Goal: Transaction & Acquisition: Obtain resource

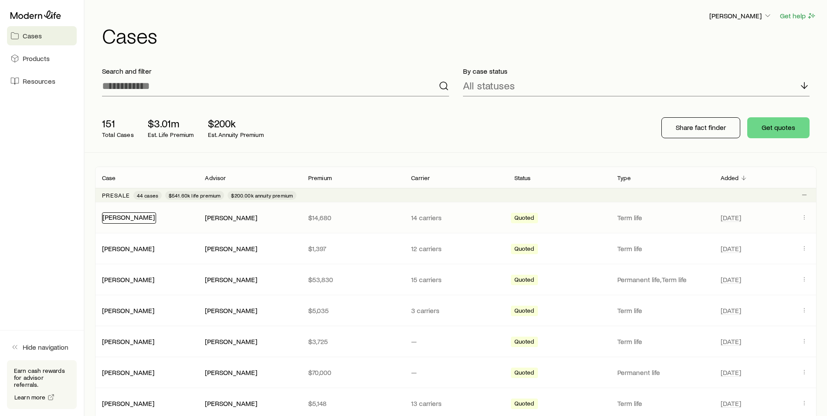
click at [118, 218] on link "[PERSON_NAME]" at bounding box center [128, 217] width 52 height 8
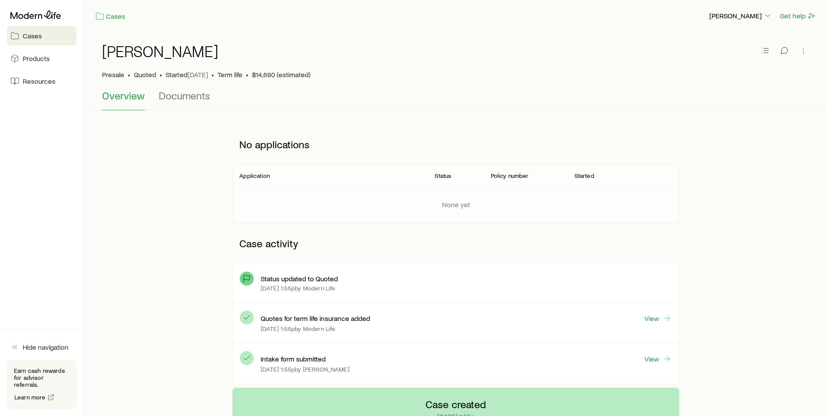
click at [104, 51] on h1 "[PERSON_NAME]" at bounding box center [160, 50] width 116 height 17
click at [114, 52] on h1 "[PERSON_NAME]" at bounding box center [160, 50] width 116 height 17
click at [115, 20] on link "Cases" at bounding box center [110, 16] width 31 height 10
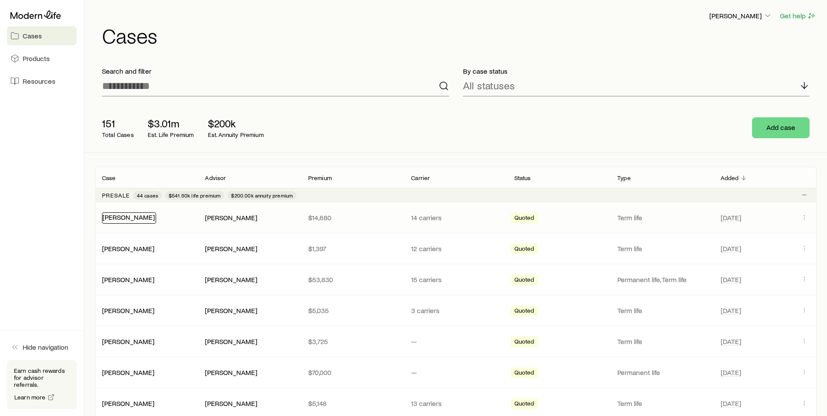
click at [118, 217] on link "[PERSON_NAME]" at bounding box center [128, 217] width 52 height 8
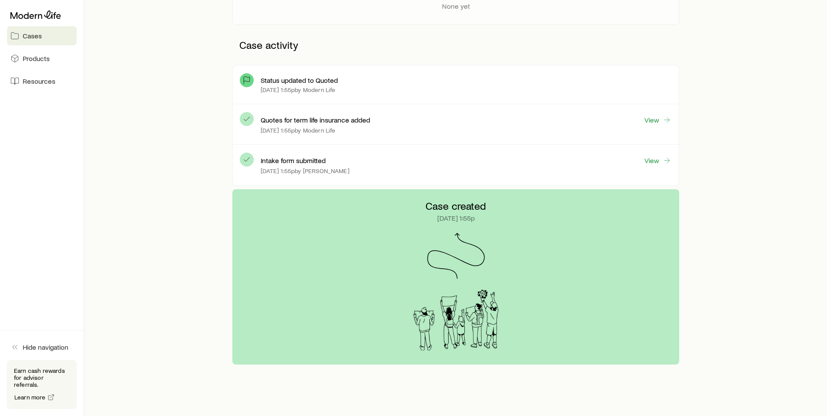
scroll to position [177, 0]
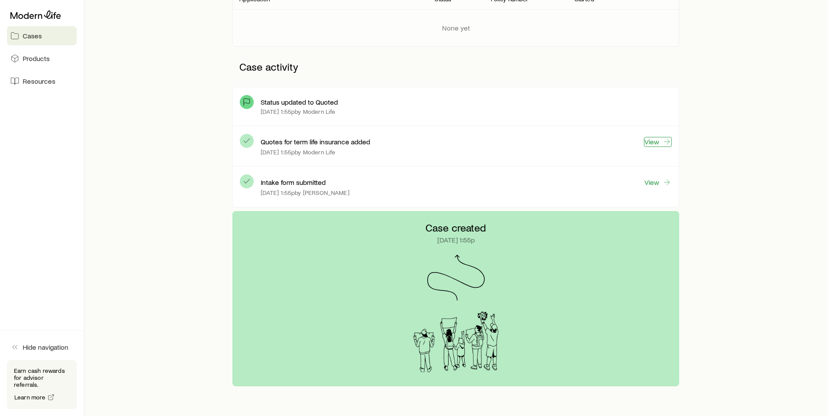
click at [658, 142] on link "View" at bounding box center [658, 142] width 28 height 10
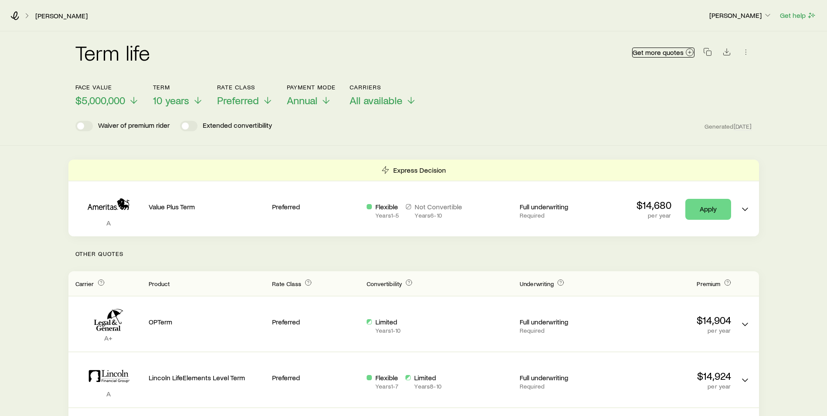
click at [650, 51] on span "Get more quotes" at bounding box center [657, 52] width 51 height 7
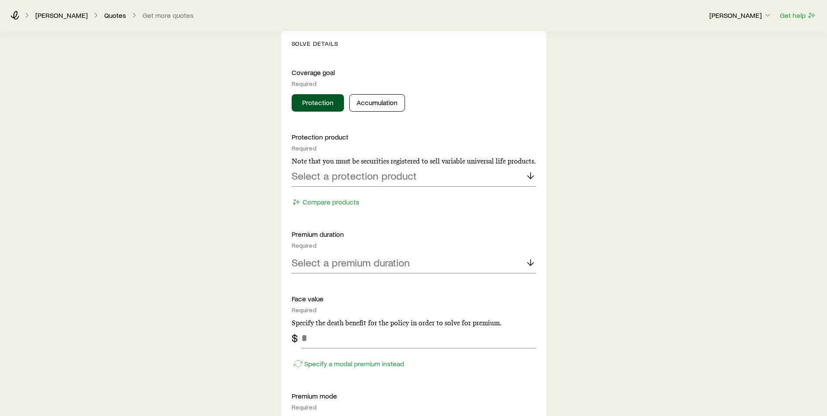
scroll to position [349, 0]
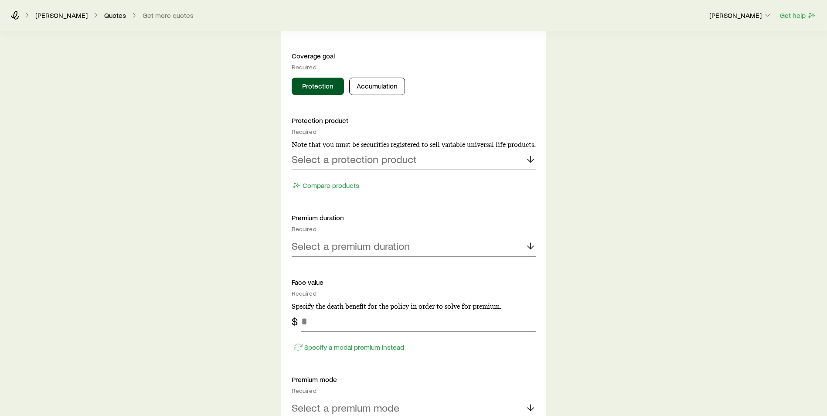
click at [353, 161] on p "Select a protection product" at bounding box center [354, 159] width 125 height 12
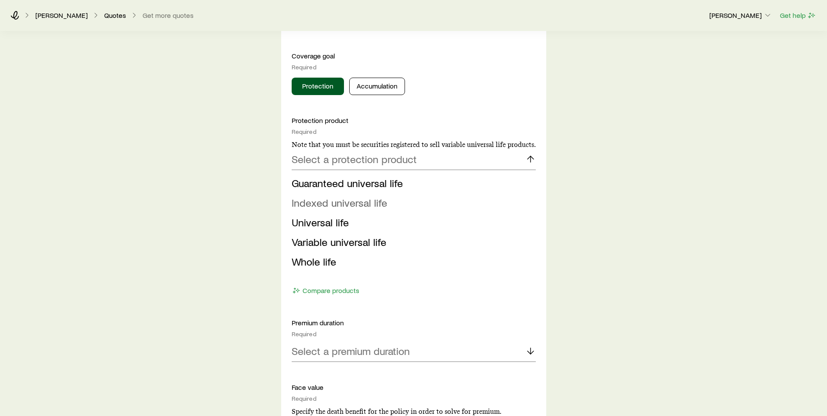
click at [345, 204] on span "Indexed universal life" at bounding box center [339, 202] width 95 height 13
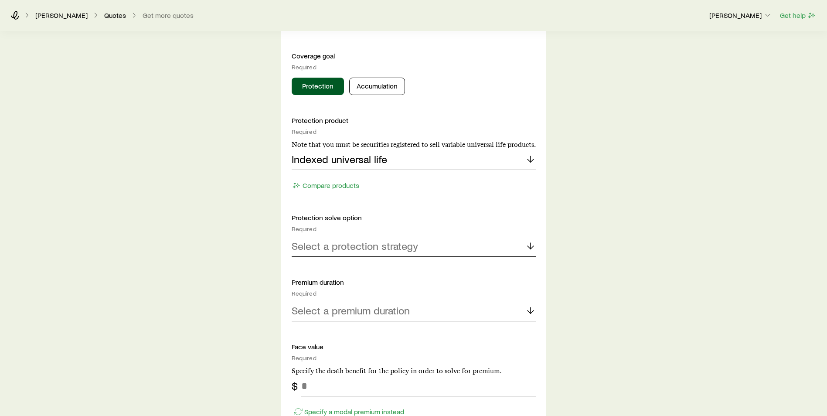
click at [341, 252] on div "Select a protection strategy" at bounding box center [414, 246] width 244 height 21
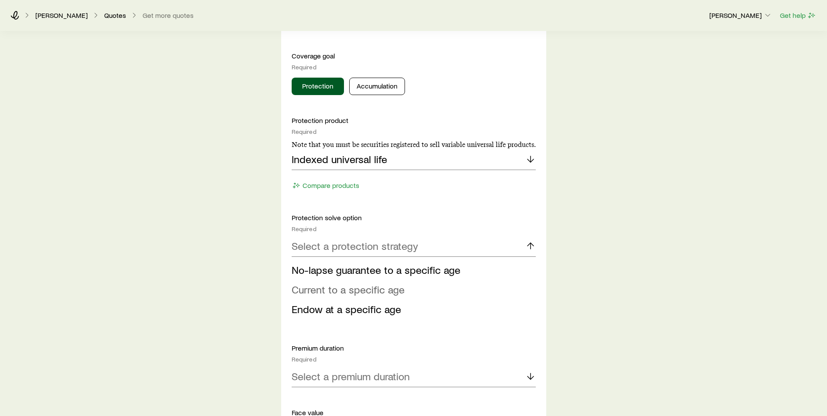
click at [336, 291] on span "Current to a specific age" at bounding box center [348, 289] width 113 height 13
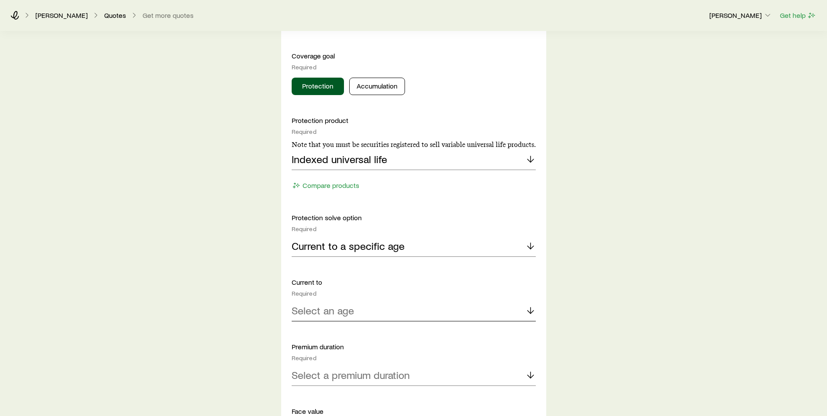
click at [342, 311] on p "Select an age" at bounding box center [323, 310] width 62 height 12
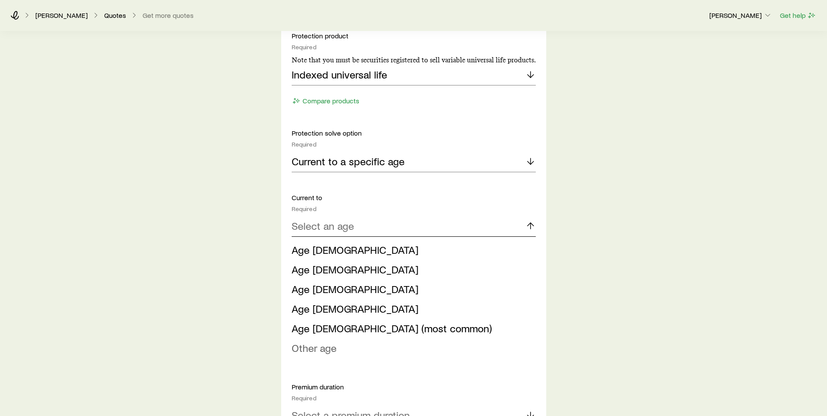
scroll to position [436, 0]
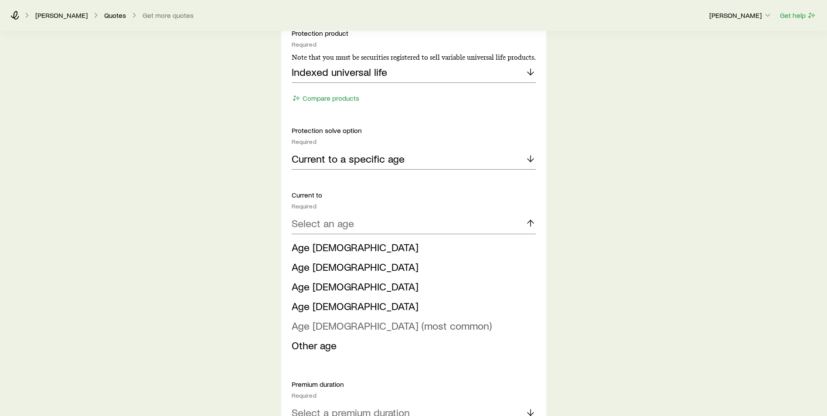
click at [333, 328] on span "Age [DEMOGRAPHIC_DATA] (most common)" at bounding box center [392, 325] width 200 height 13
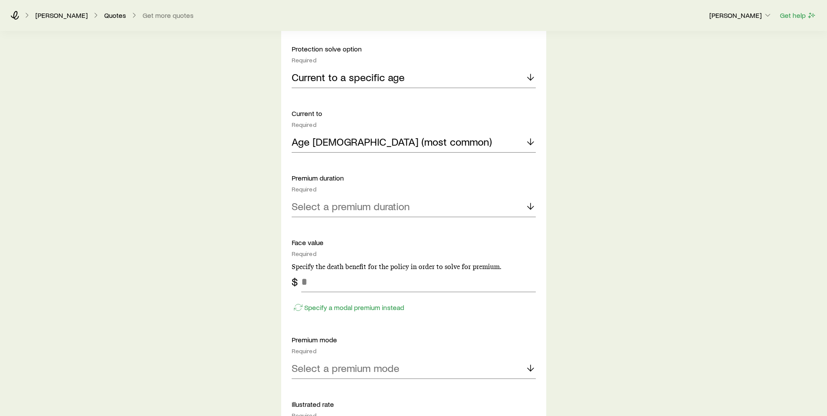
scroll to position [523, 0]
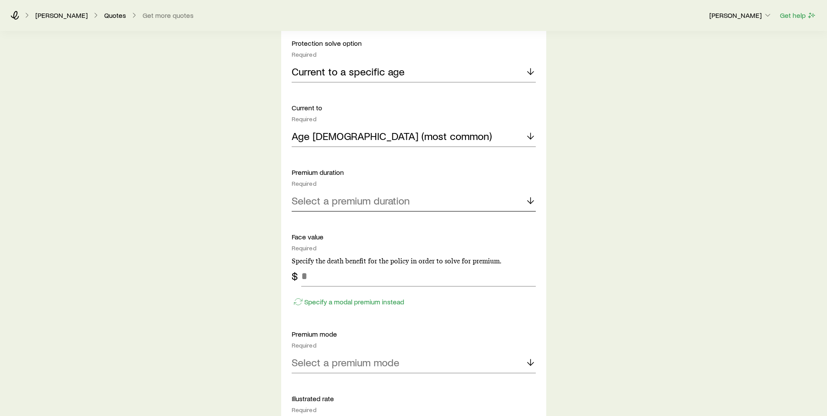
click at [339, 204] on p "Select a premium duration" at bounding box center [351, 200] width 118 height 12
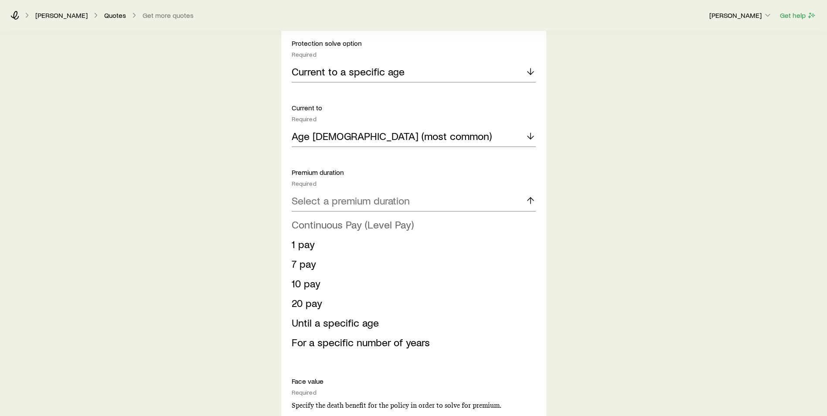
click at [361, 224] on span "Continuous Pay (Level Pay)" at bounding box center [353, 224] width 122 height 13
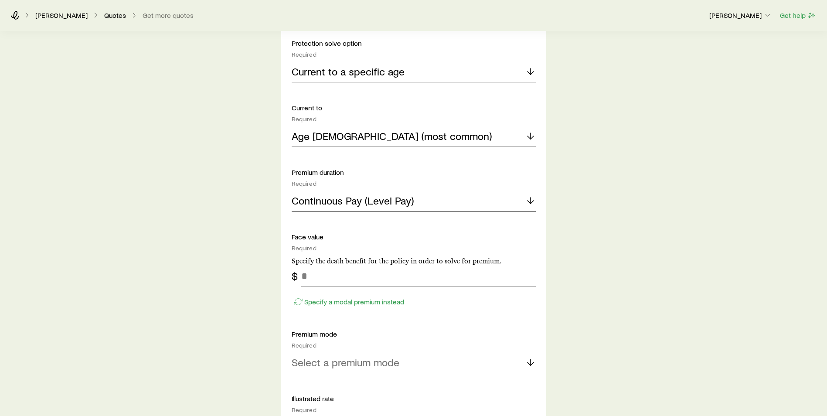
click at [397, 203] on p "Continuous Pay (Level Pay)" at bounding box center [353, 200] width 122 height 12
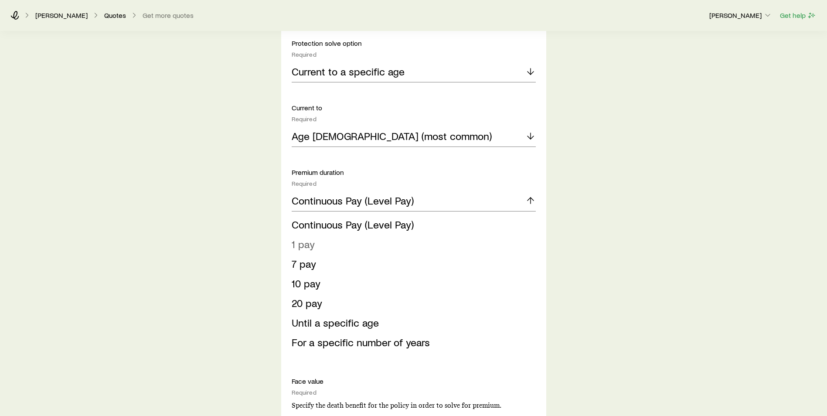
click at [357, 247] on li "1 pay" at bounding box center [411, 244] width 239 height 20
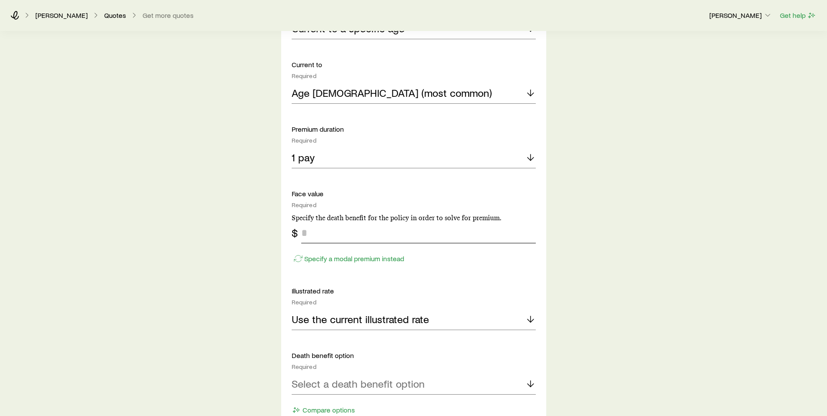
scroll to position [567, 0]
click at [354, 237] on input "tel" at bounding box center [418, 232] width 234 height 21
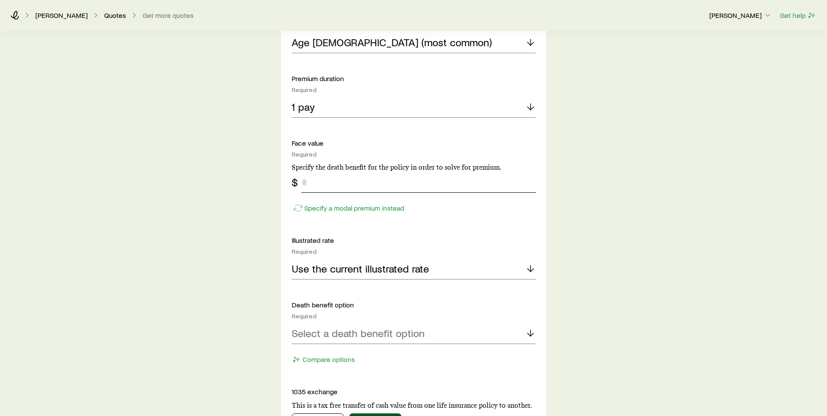
scroll to position [654, 0]
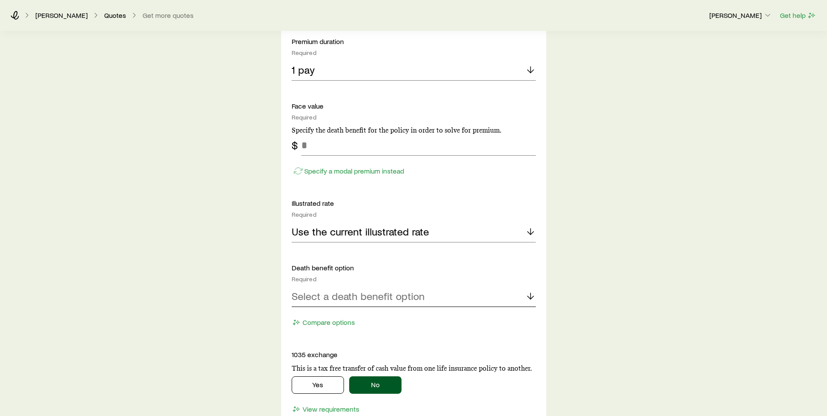
click at [363, 297] on div "Death benefit option Required Select a death benefit option Compare options" at bounding box center [414, 296] width 244 height 66
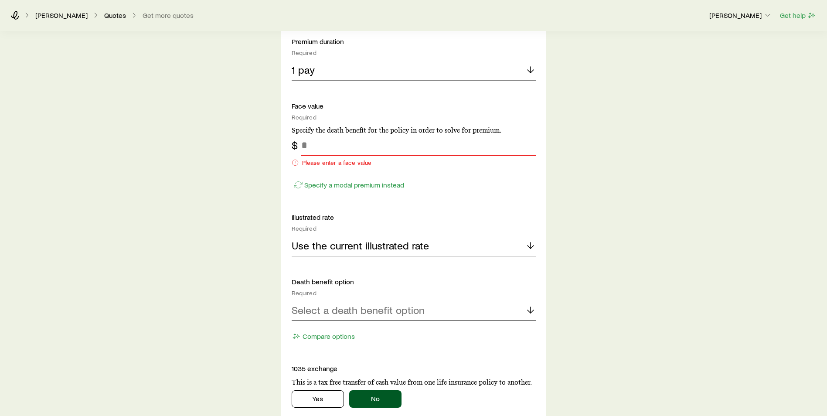
click at [339, 311] on p "Select a death benefit option" at bounding box center [358, 310] width 133 height 12
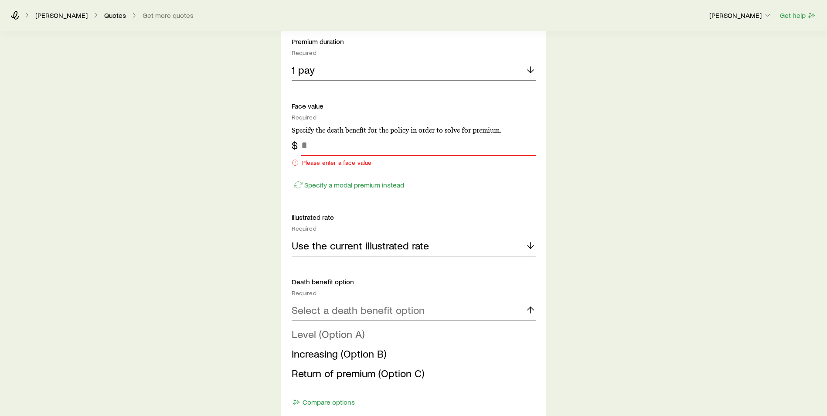
click at [336, 336] on span "Level (Option A)" at bounding box center [328, 333] width 73 height 13
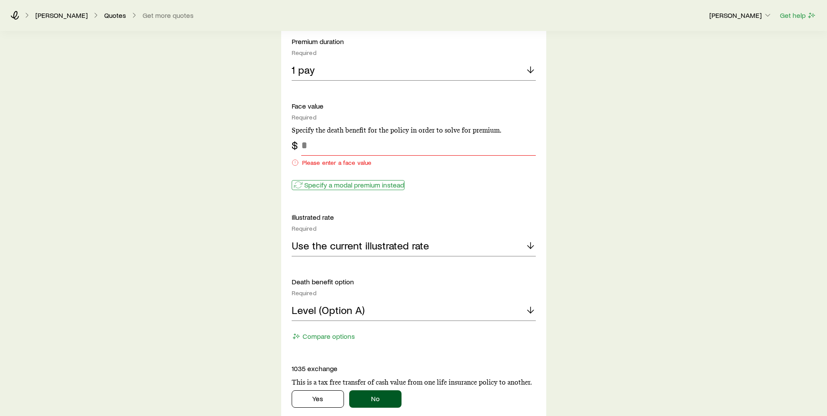
click at [327, 184] on p "Specify a modal premium instead" at bounding box center [354, 184] width 100 height 9
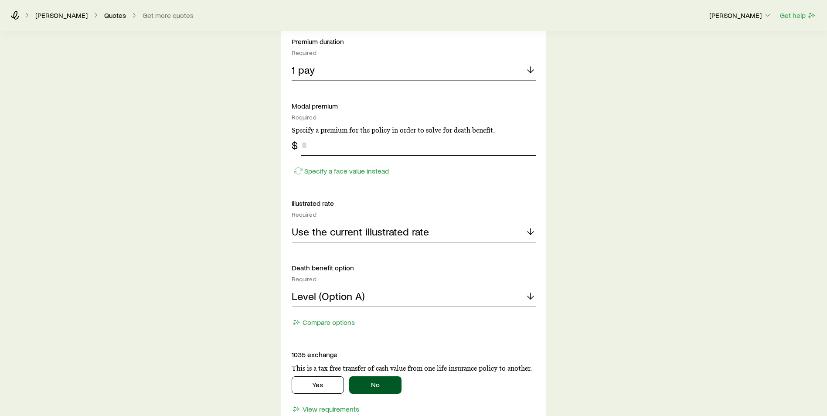
click at [326, 142] on input "tel" at bounding box center [418, 145] width 234 height 21
type input "*******"
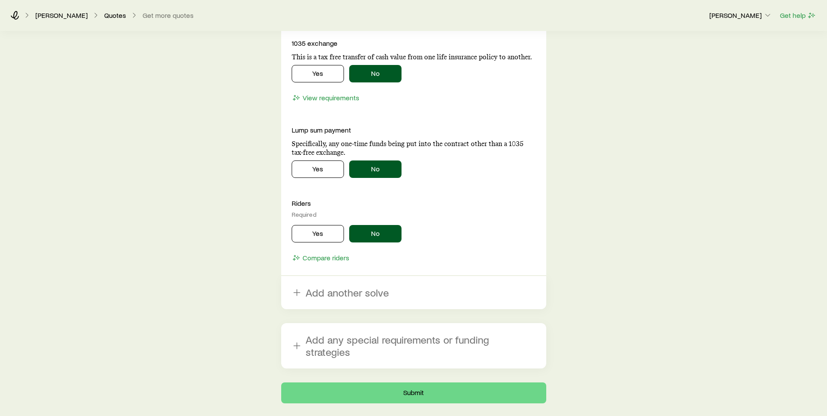
scroll to position [999, 0]
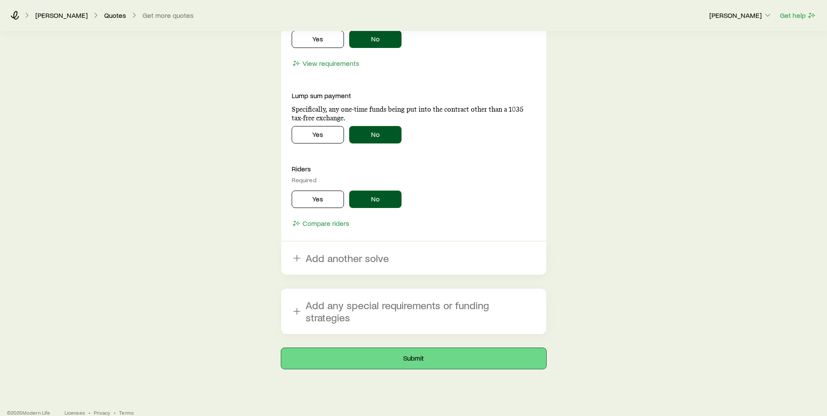
click at [404, 350] on button "Submit" at bounding box center [413, 358] width 265 height 21
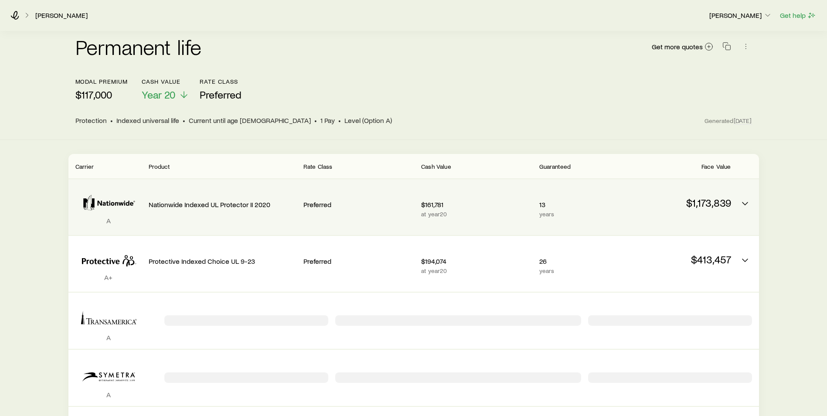
scroll to position [131, 0]
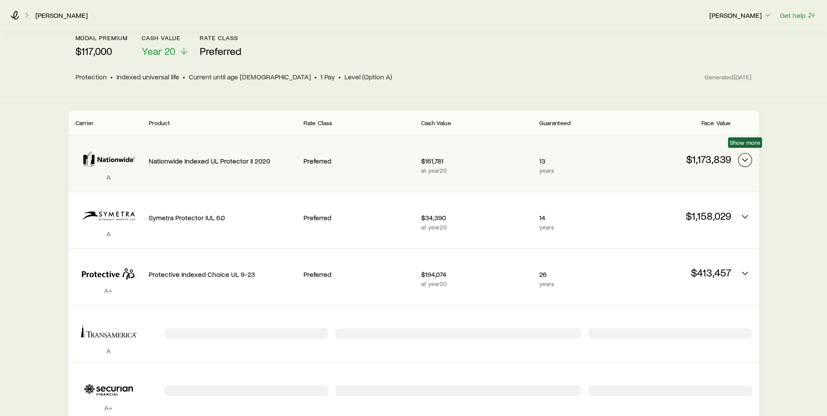
click at [740, 155] on icon "Permanent quotes" at bounding box center [745, 160] width 10 height 10
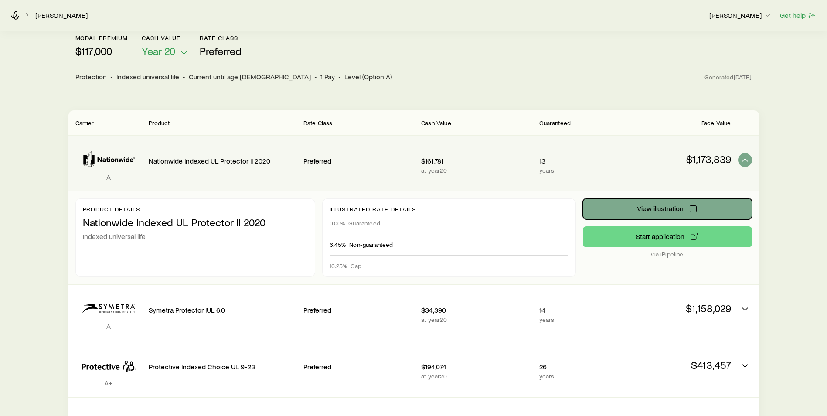
click at [692, 204] on icon "Permanent quotes" at bounding box center [693, 208] width 9 height 9
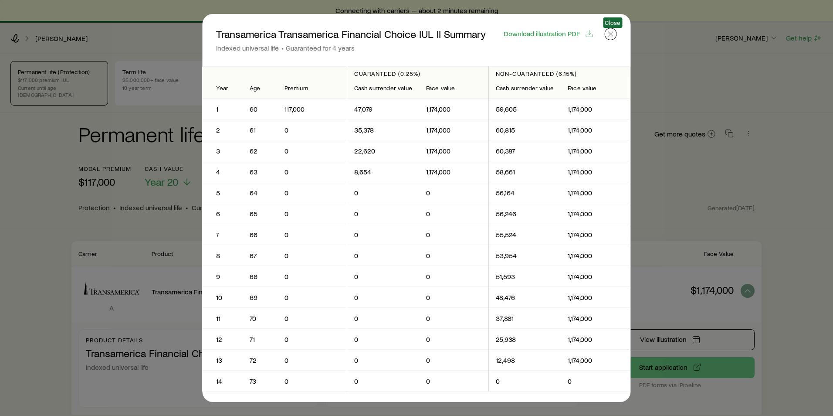
click at [613, 35] on icon "button" at bounding box center [611, 34] width 9 height 9
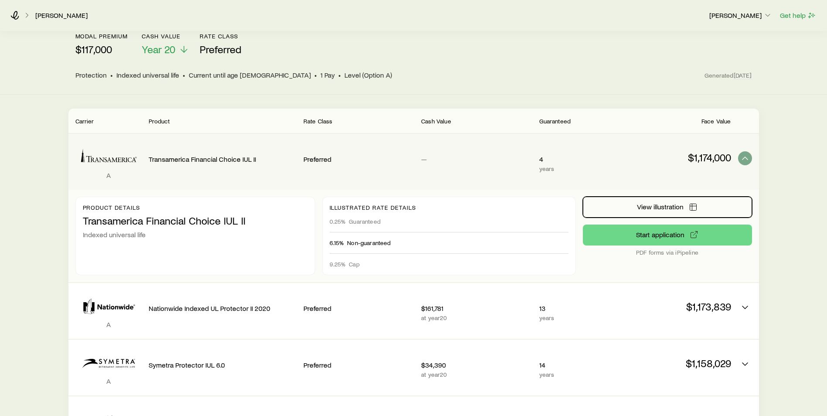
scroll to position [174, 0]
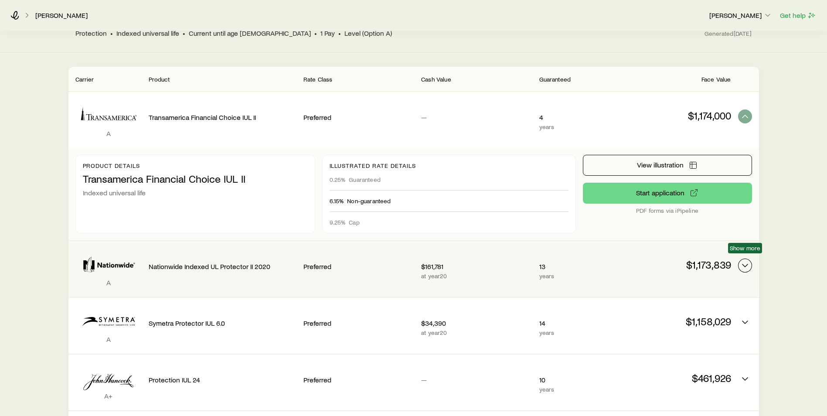
click at [745, 260] on icon "Permanent quotes" at bounding box center [745, 265] width 10 height 10
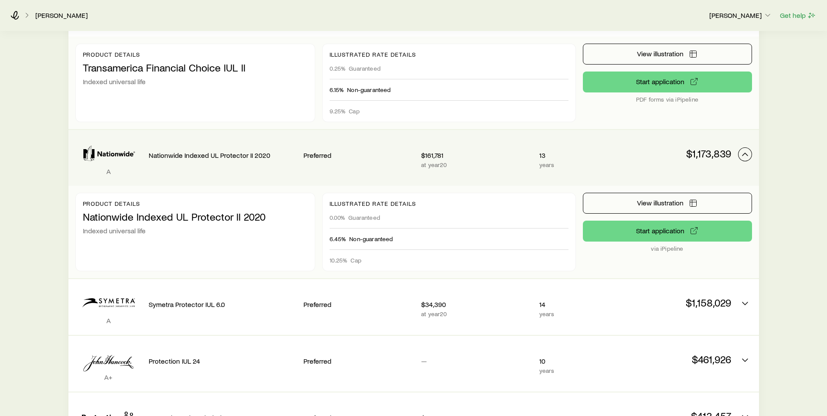
scroll to position [305, 0]
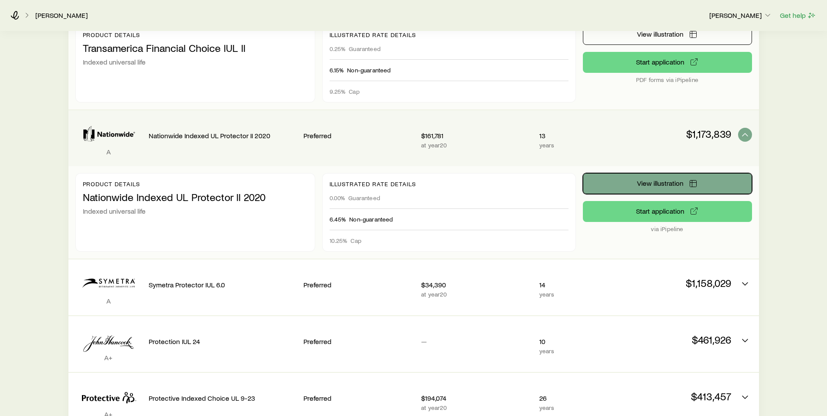
click at [629, 174] on button "View illustration" at bounding box center [667, 183] width 169 height 21
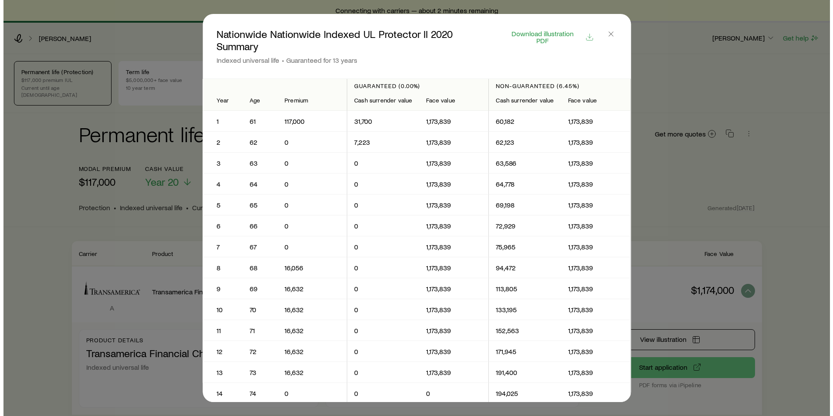
scroll to position [0, 0]
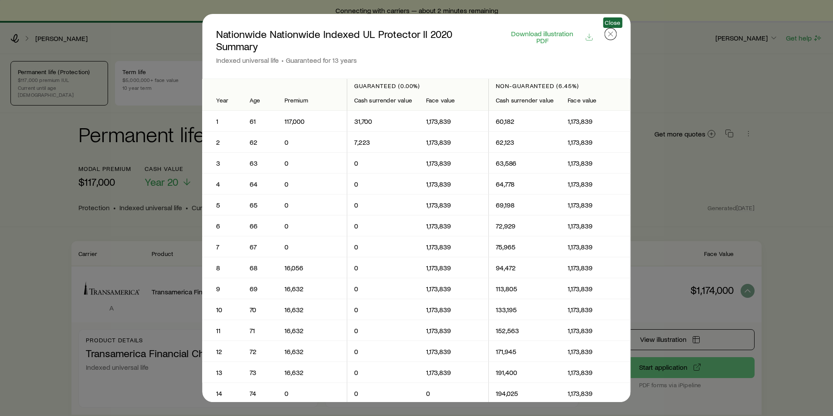
click at [612, 36] on icon "button" at bounding box center [611, 34] width 9 height 9
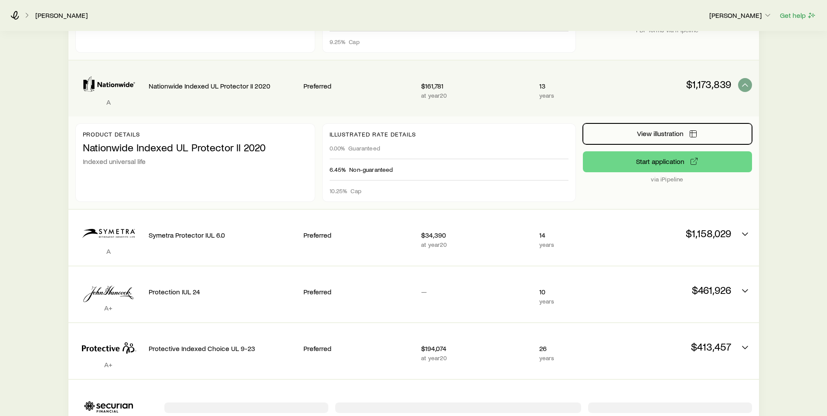
scroll to position [392, 0]
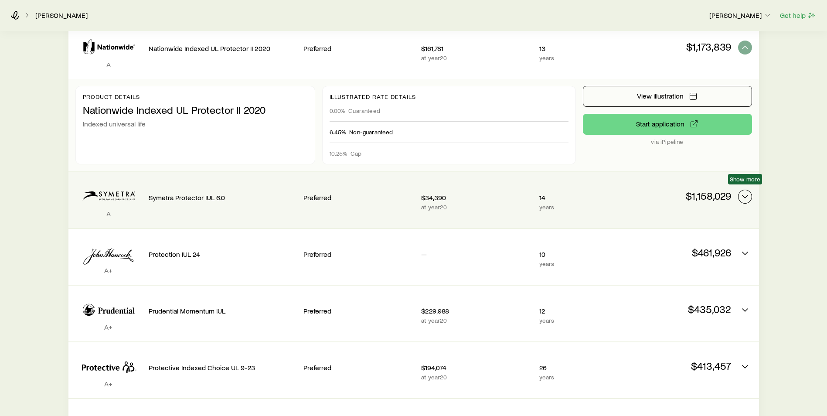
click at [740, 191] on icon "Permanent quotes" at bounding box center [745, 196] width 10 height 10
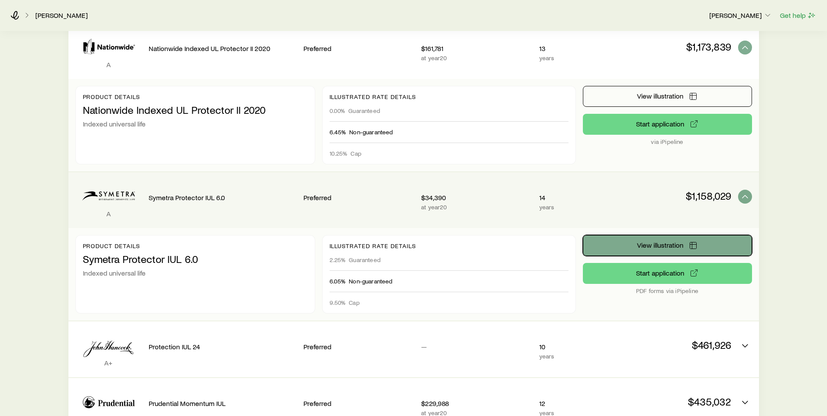
click at [698, 237] on button "View illustration" at bounding box center [667, 245] width 169 height 21
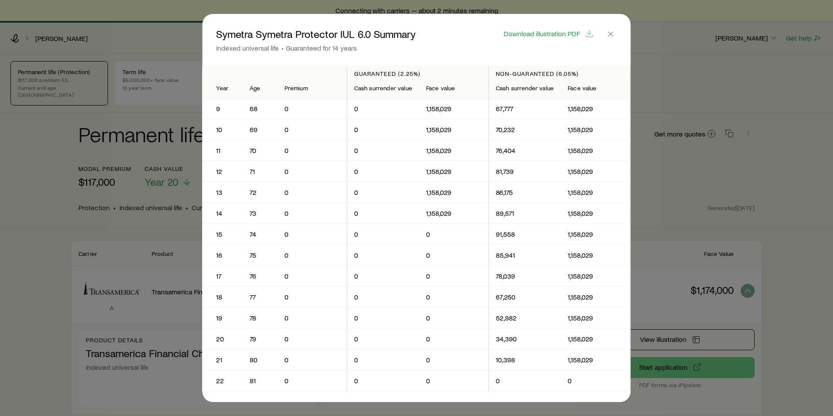
scroll to position [218, 0]
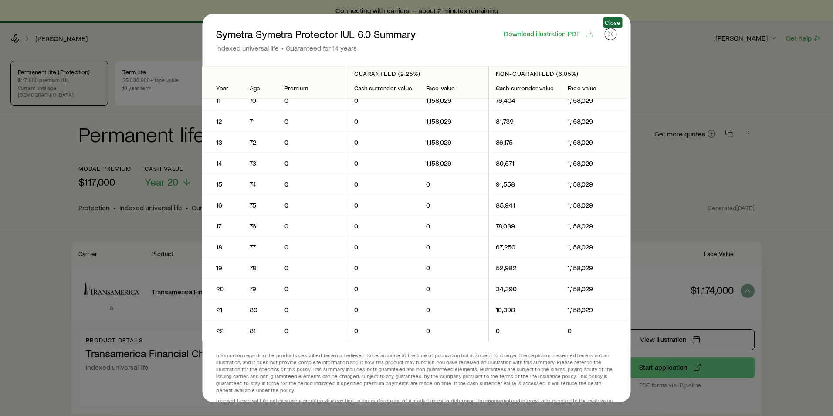
click at [610, 36] on line "button" at bounding box center [611, 34] width 4 height 4
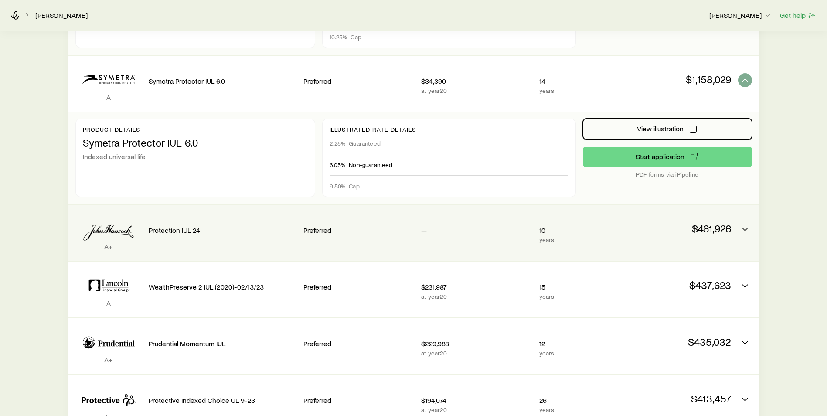
scroll to position [523, 0]
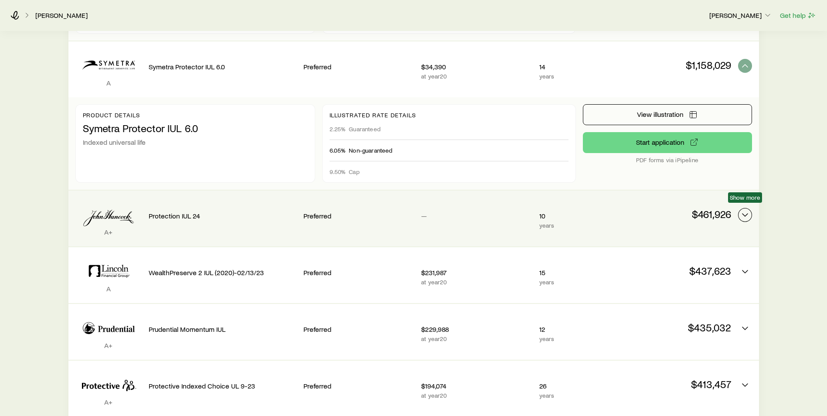
click at [747, 211] on icon "Permanent quotes" at bounding box center [745, 215] width 10 height 10
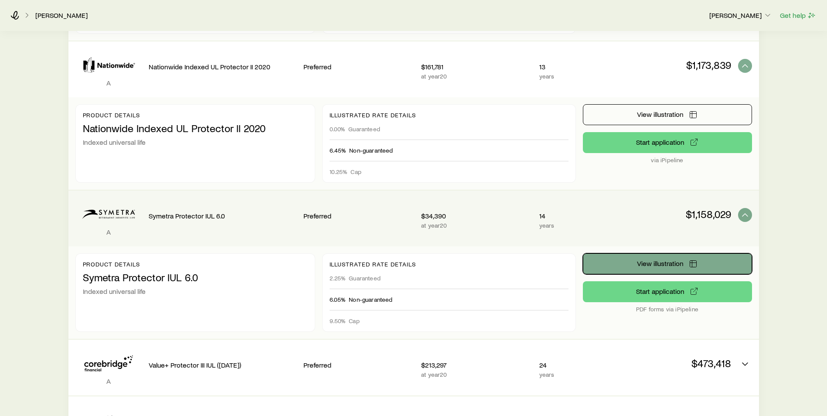
click at [698, 261] on button "View illustration" at bounding box center [667, 263] width 169 height 21
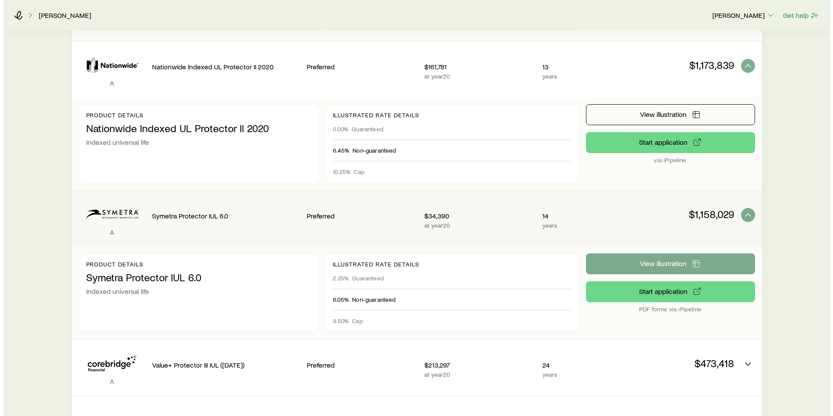
scroll to position [0, 0]
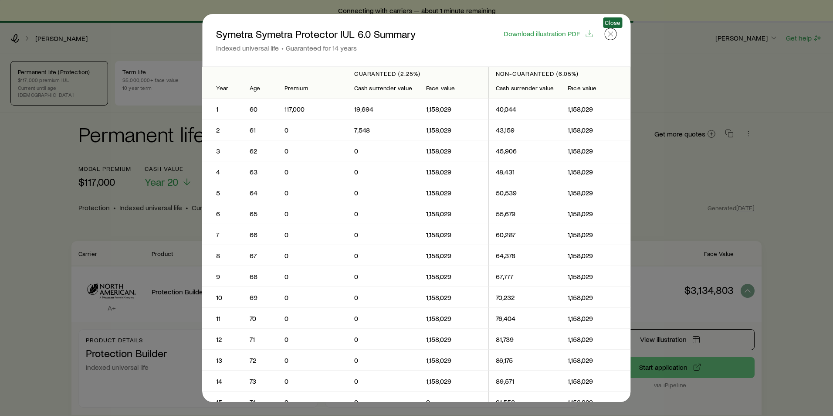
click at [609, 34] on icon "button" at bounding box center [611, 34] width 9 height 9
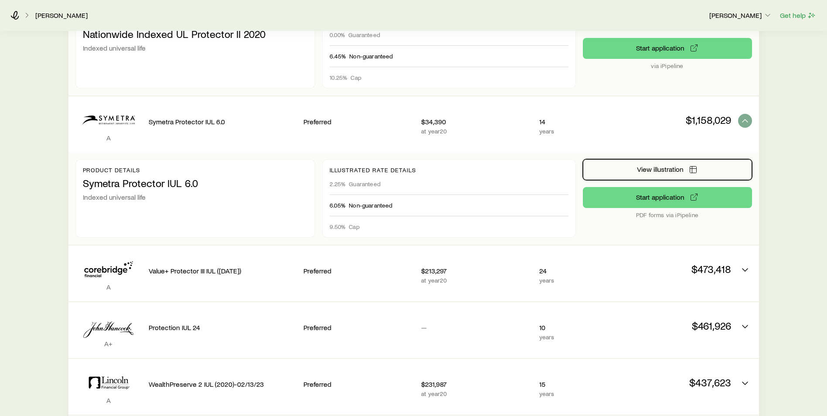
scroll to position [741, 0]
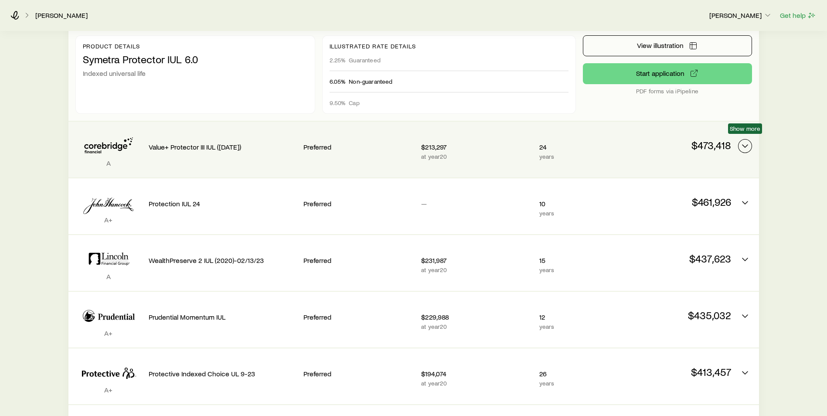
click at [748, 142] on icon "Permanent quotes" at bounding box center [745, 146] width 10 height 10
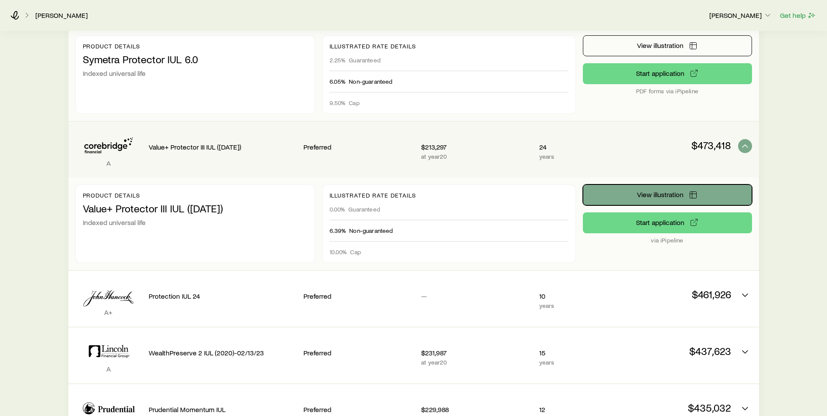
click at [668, 192] on button "View illustration" at bounding box center [667, 194] width 169 height 21
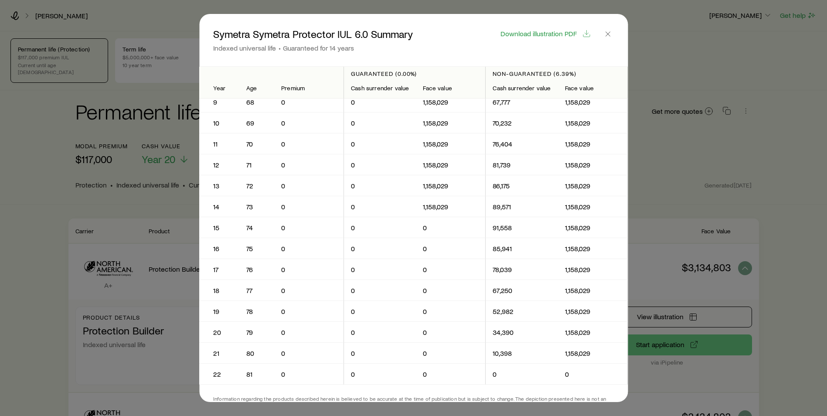
scroll to position [275, 0]
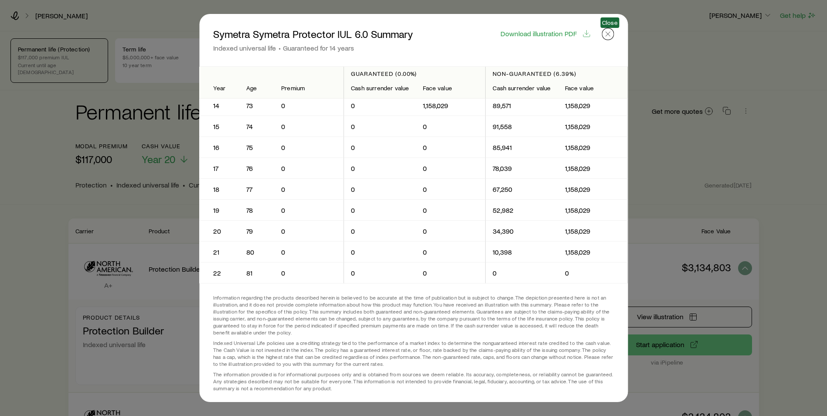
click at [608, 38] on icon "button" at bounding box center [607, 34] width 9 height 9
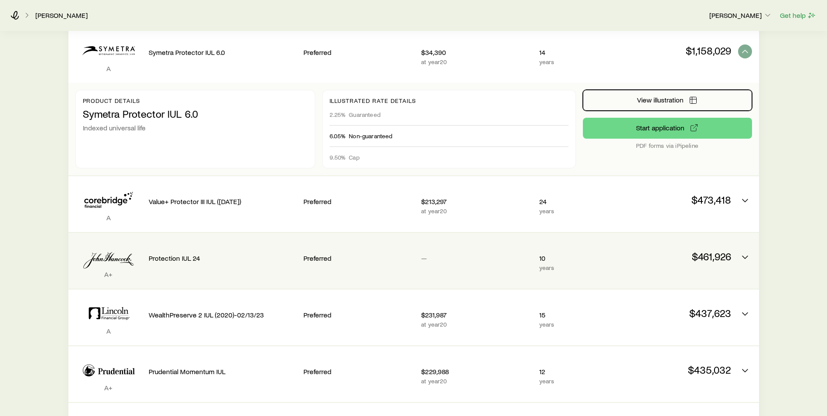
scroll to position [828, 0]
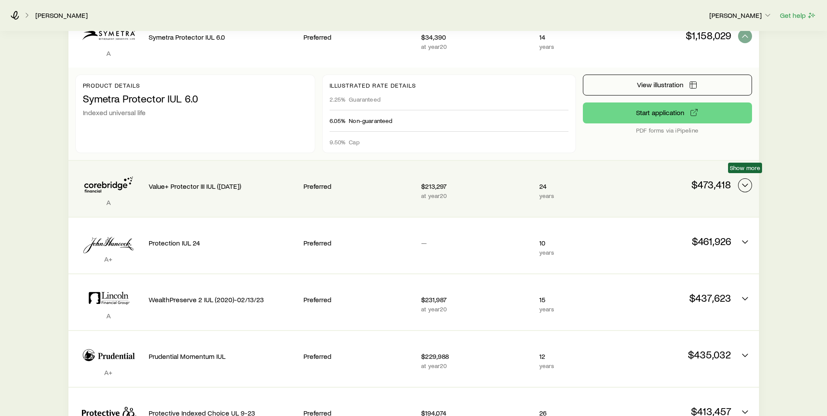
click at [744, 184] on button "Permanent quotes" at bounding box center [745, 185] width 14 height 14
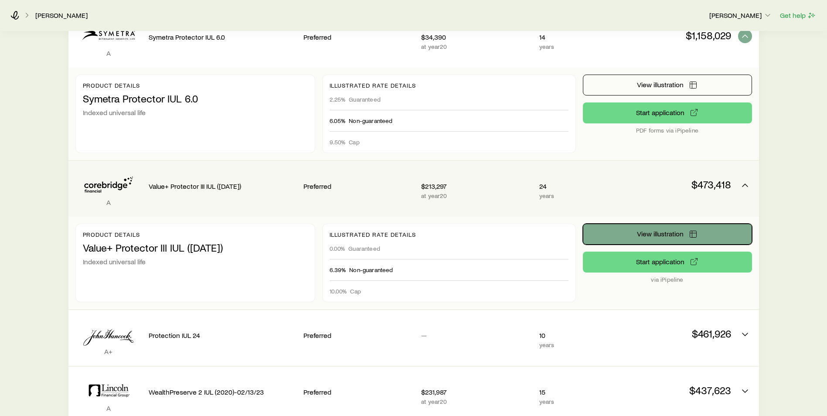
click at [686, 225] on button "View illustration" at bounding box center [667, 234] width 169 height 21
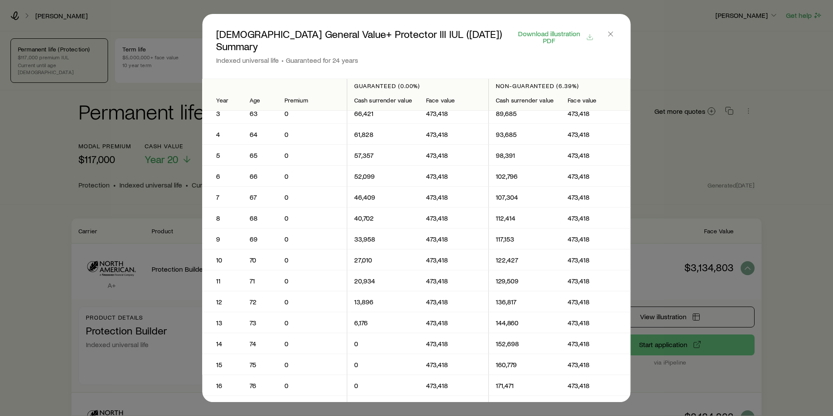
scroll to position [0, 0]
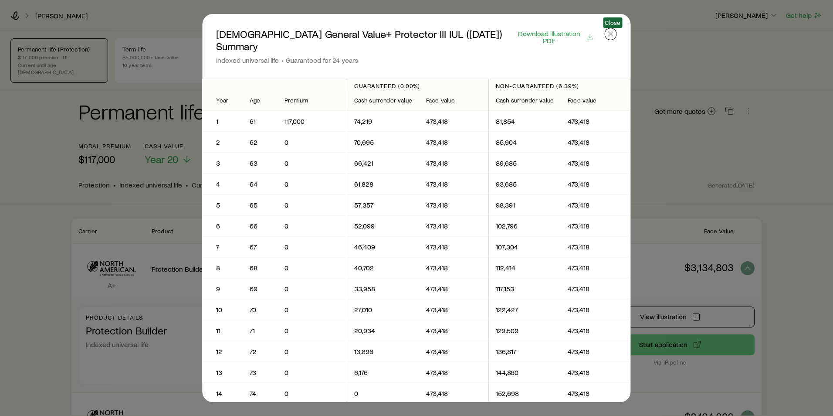
click at [610, 37] on icon "button" at bounding box center [611, 34] width 9 height 9
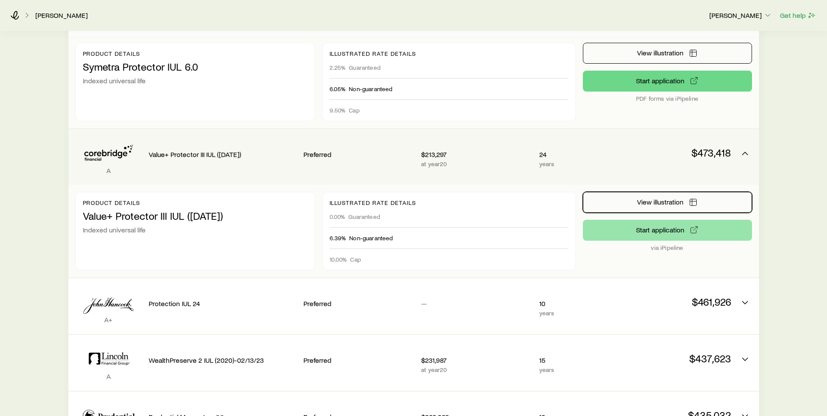
scroll to position [915, 0]
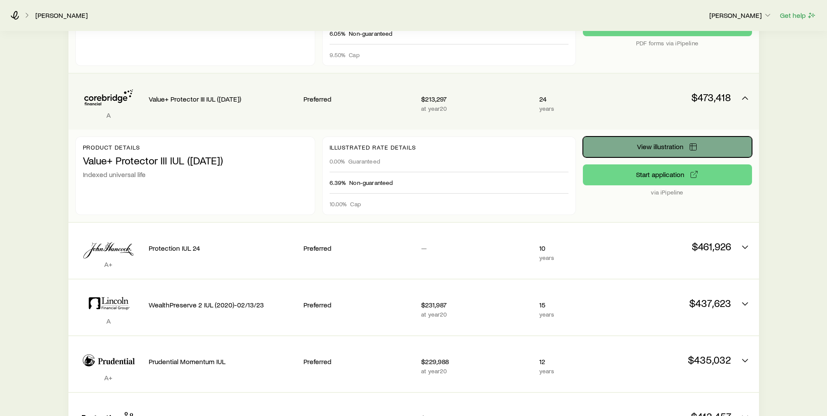
click at [634, 140] on button "View illustration" at bounding box center [667, 146] width 169 height 21
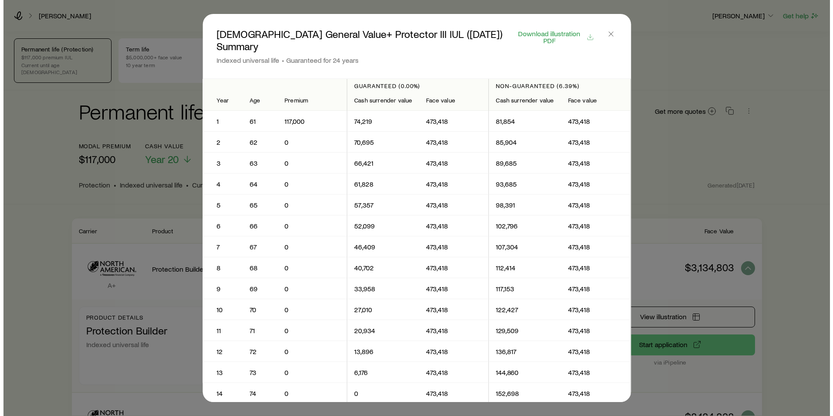
scroll to position [0, 0]
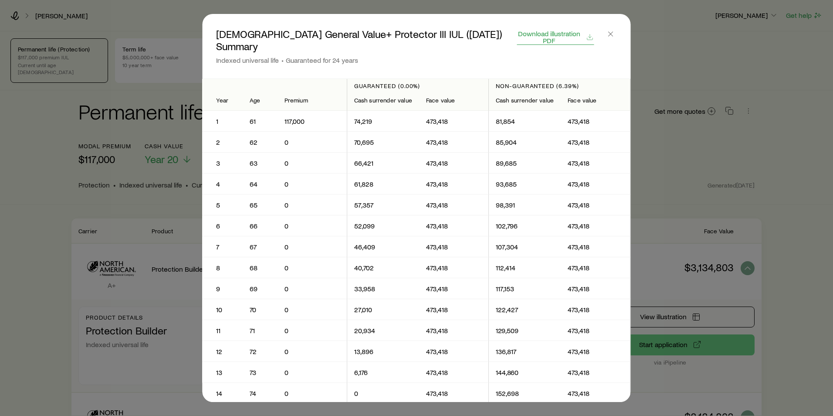
click at [534, 37] on span "Download illustration PDF" at bounding box center [549, 37] width 64 height 14
click at [608, 33] on icon "button" at bounding box center [611, 34] width 9 height 9
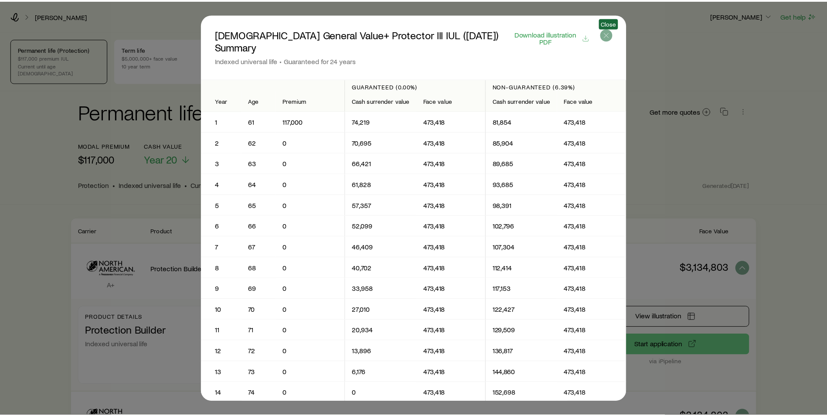
scroll to position [915, 0]
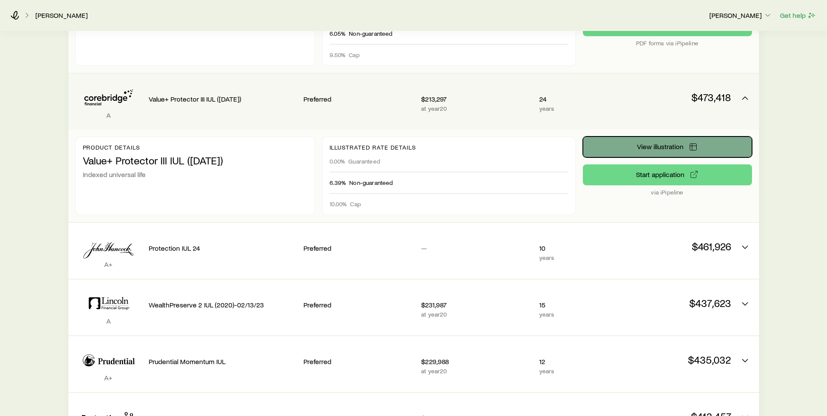
click at [649, 143] on span "View illustration" at bounding box center [660, 146] width 47 height 7
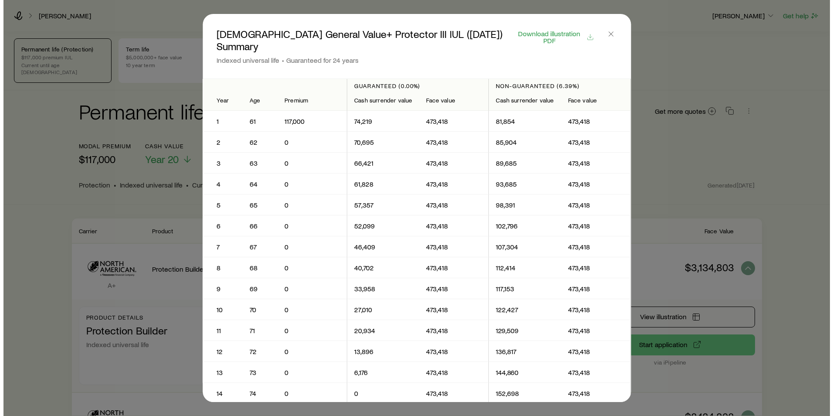
scroll to position [0, 0]
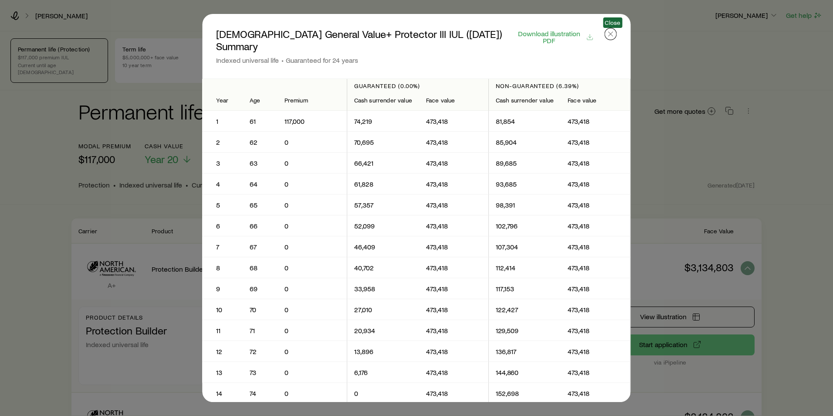
click at [609, 35] on icon "button" at bounding box center [611, 34] width 9 height 9
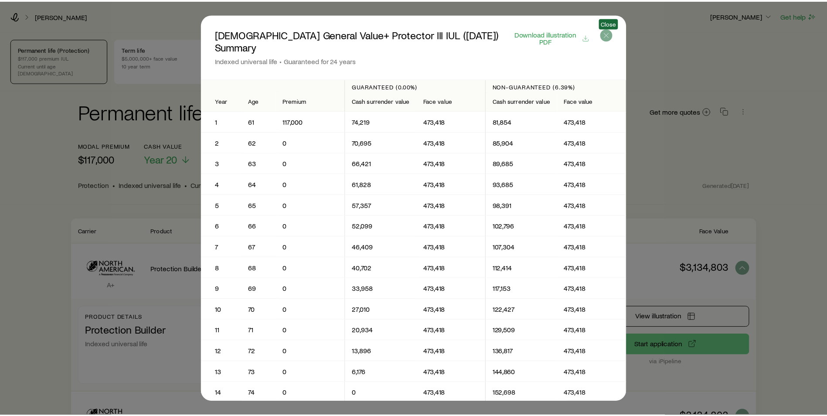
scroll to position [915, 0]
